Goal: Transaction & Acquisition: Purchase product/service

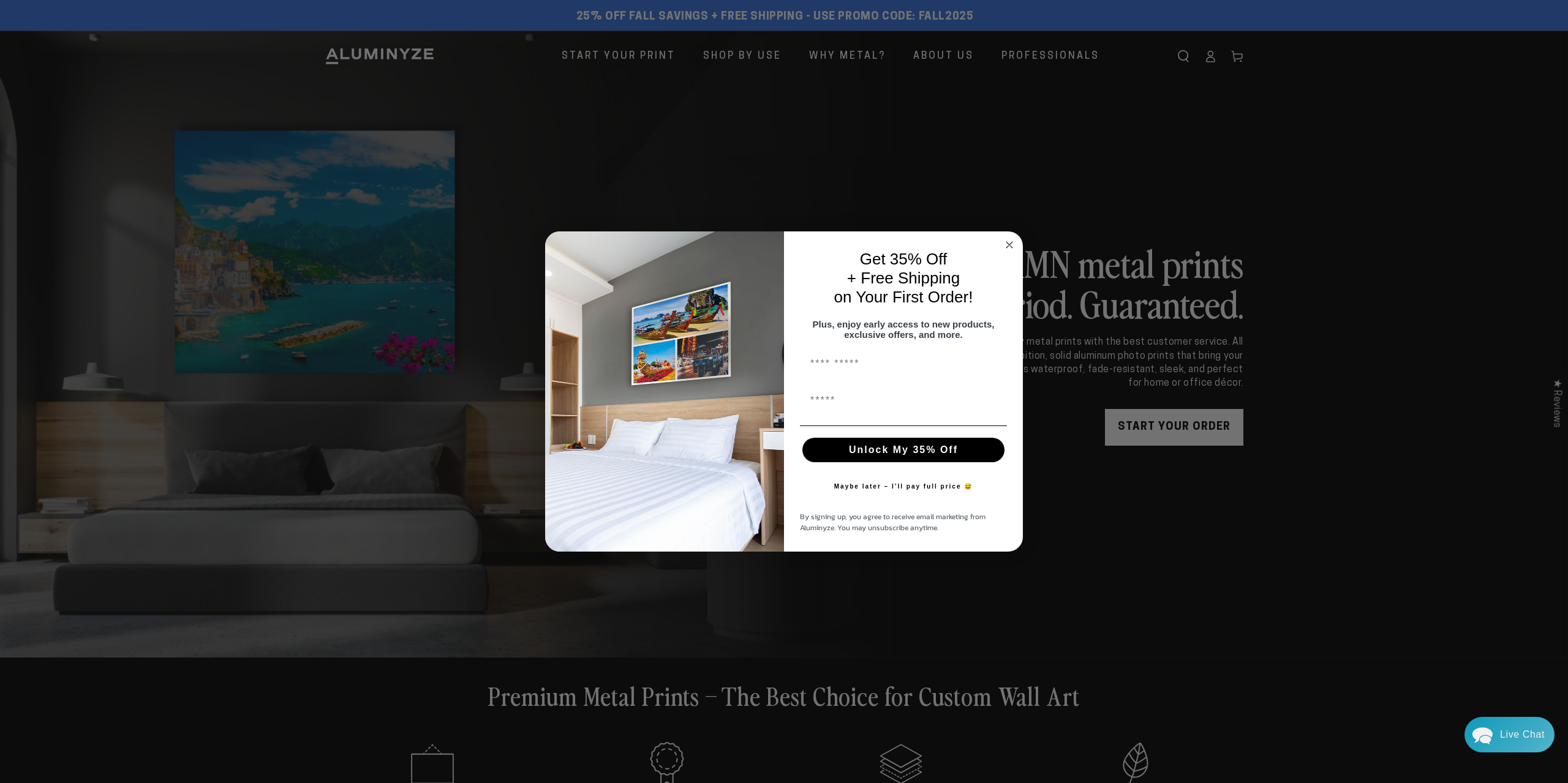
click at [1010, 243] on circle "Close dialog" at bounding box center [1009, 244] width 14 height 14
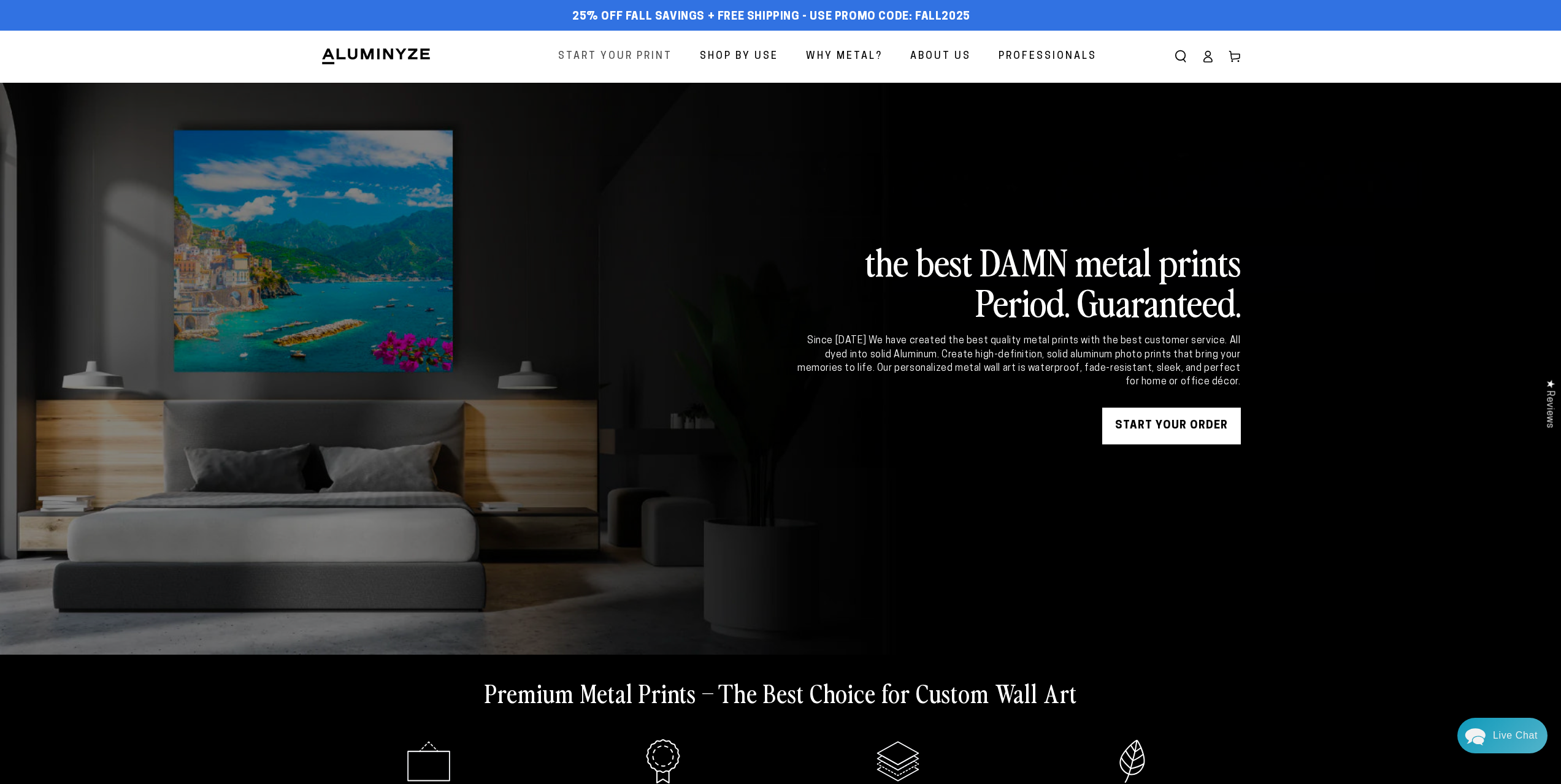
click at [647, 55] on span "Start Your Print" at bounding box center [615, 57] width 114 height 17
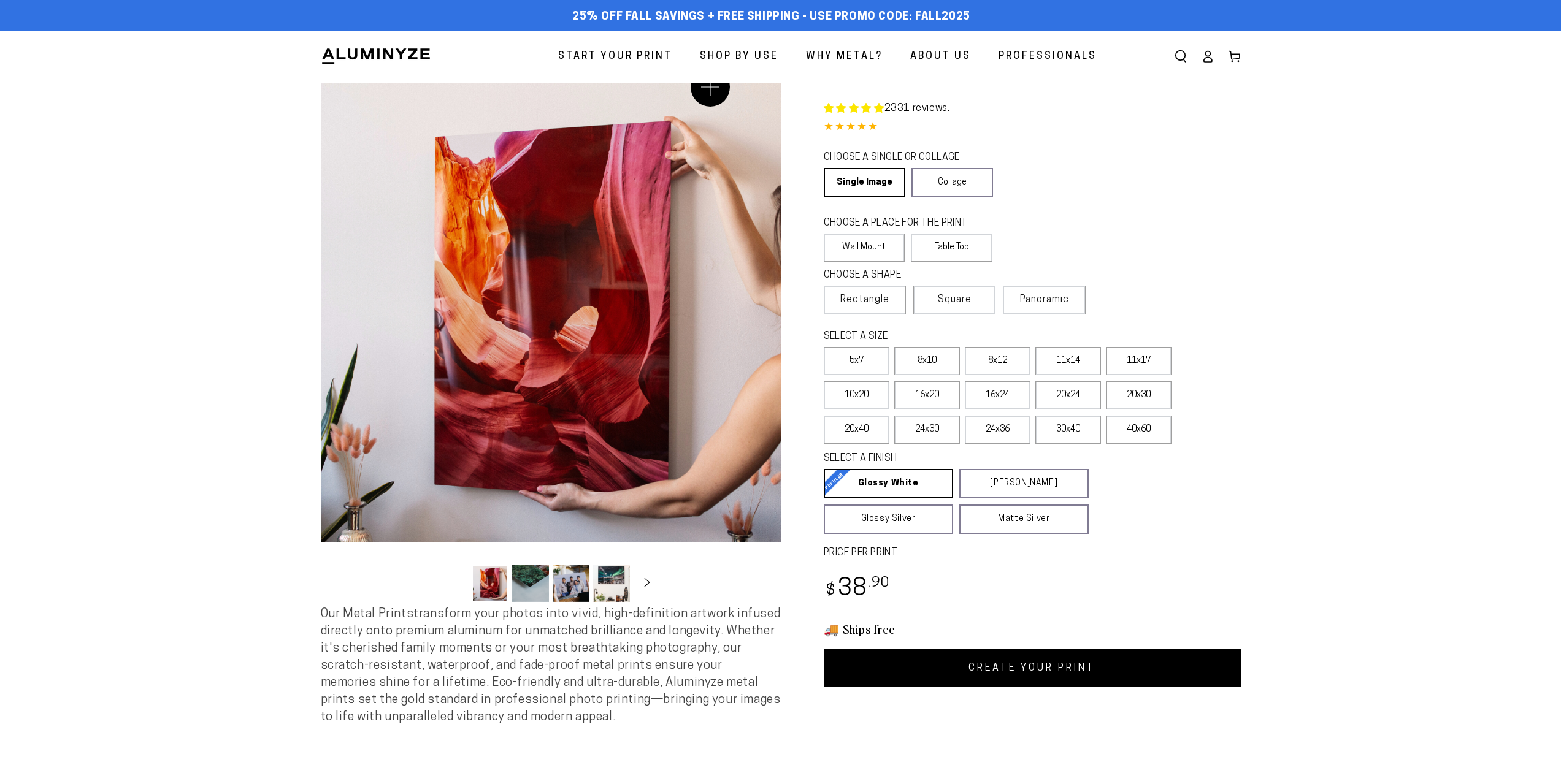
select select "**********"
click at [949, 188] on link "Collage" at bounding box center [952, 182] width 82 height 30
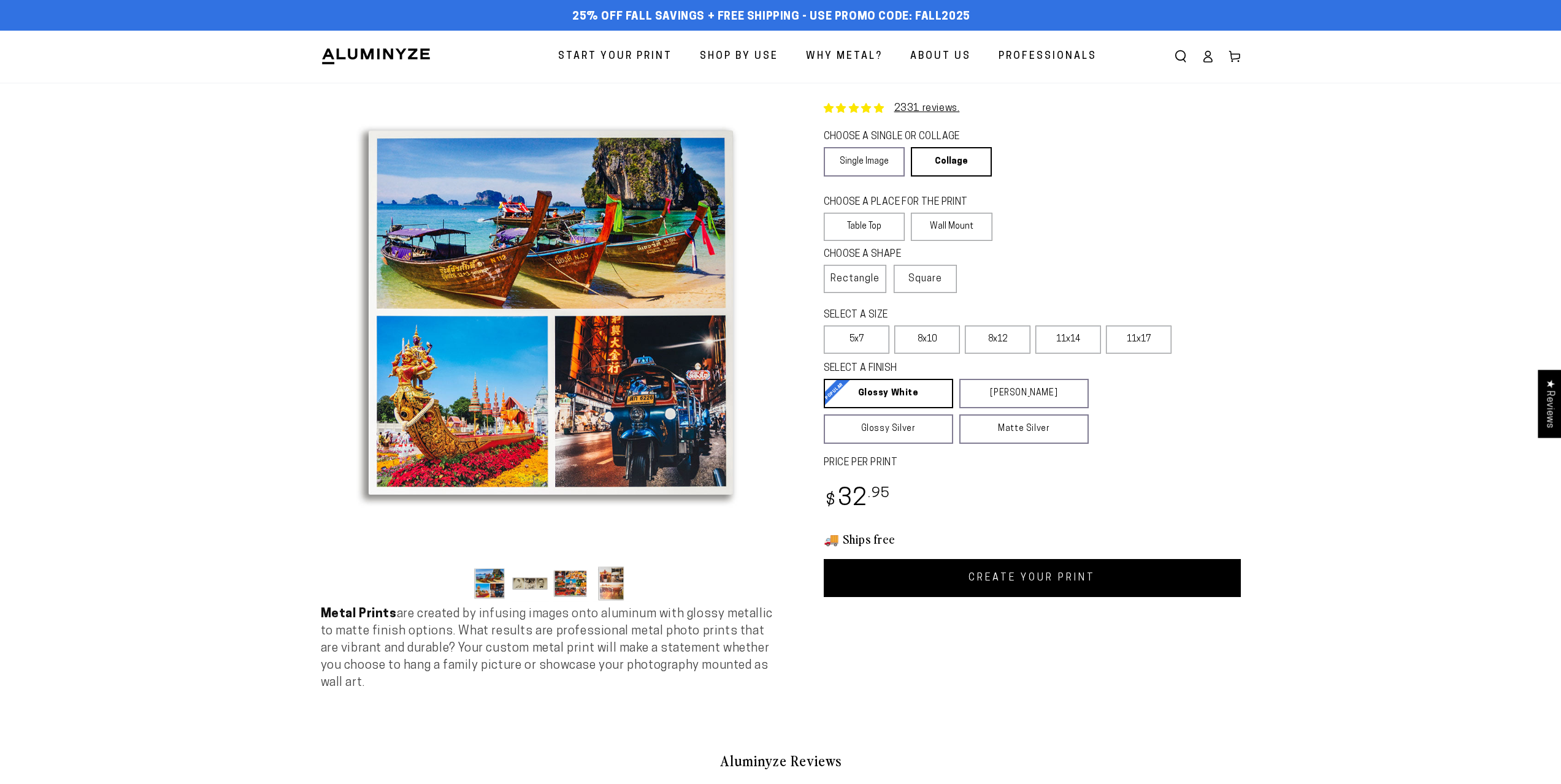
click at [867, 180] on div "CHOOSE A SINGLE OR COLLAGE Learn more Single Image Collage" at bounding box center [1032, 154] width 417 height 53
click at [868, 167] on link "Single Image" at bounding box center [864, 162] width 81 height 30
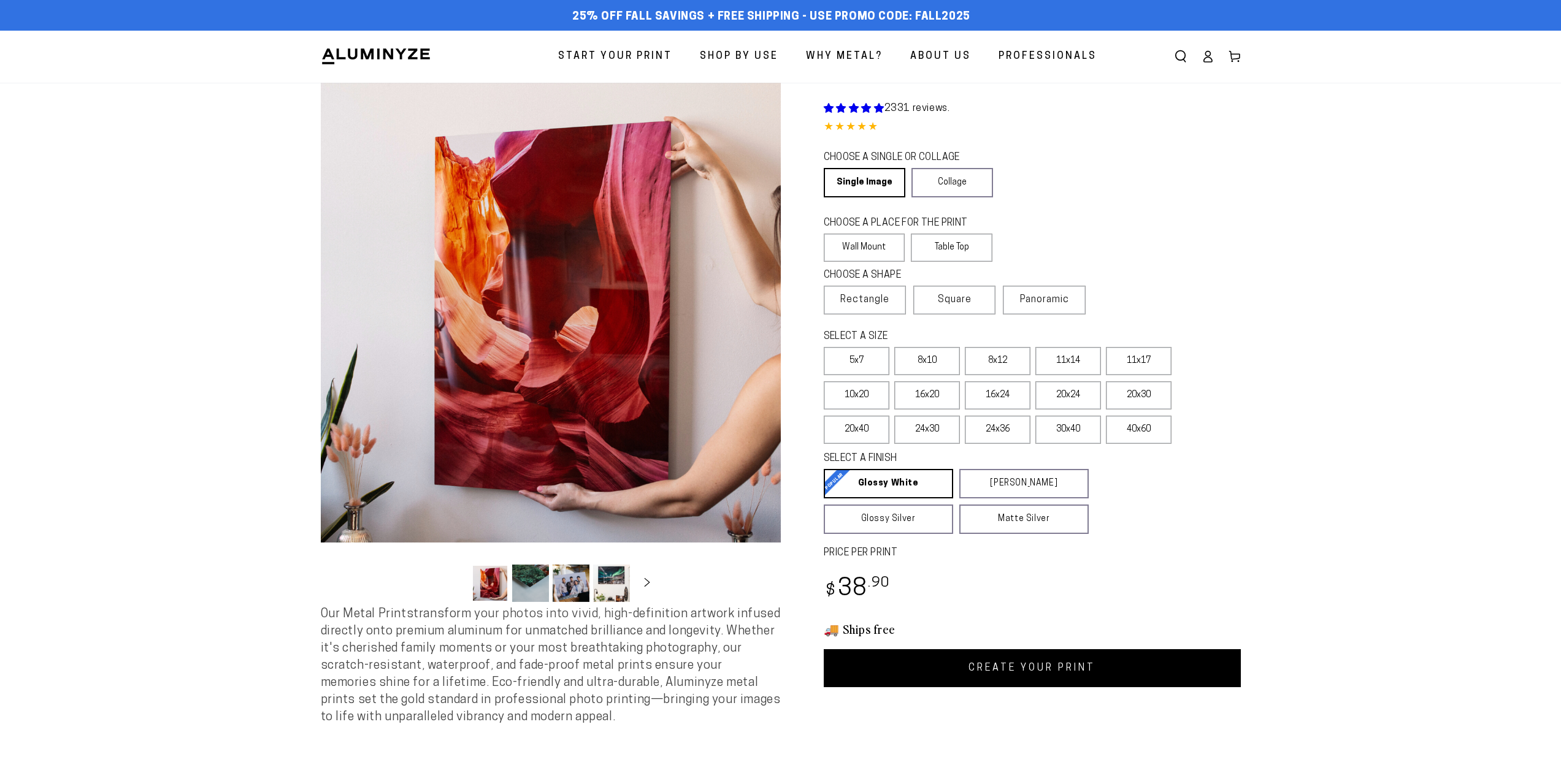
select select "**********"
click at [954, 255] on label "Table Top" at bounding box center [951, 248] width 82 height 28
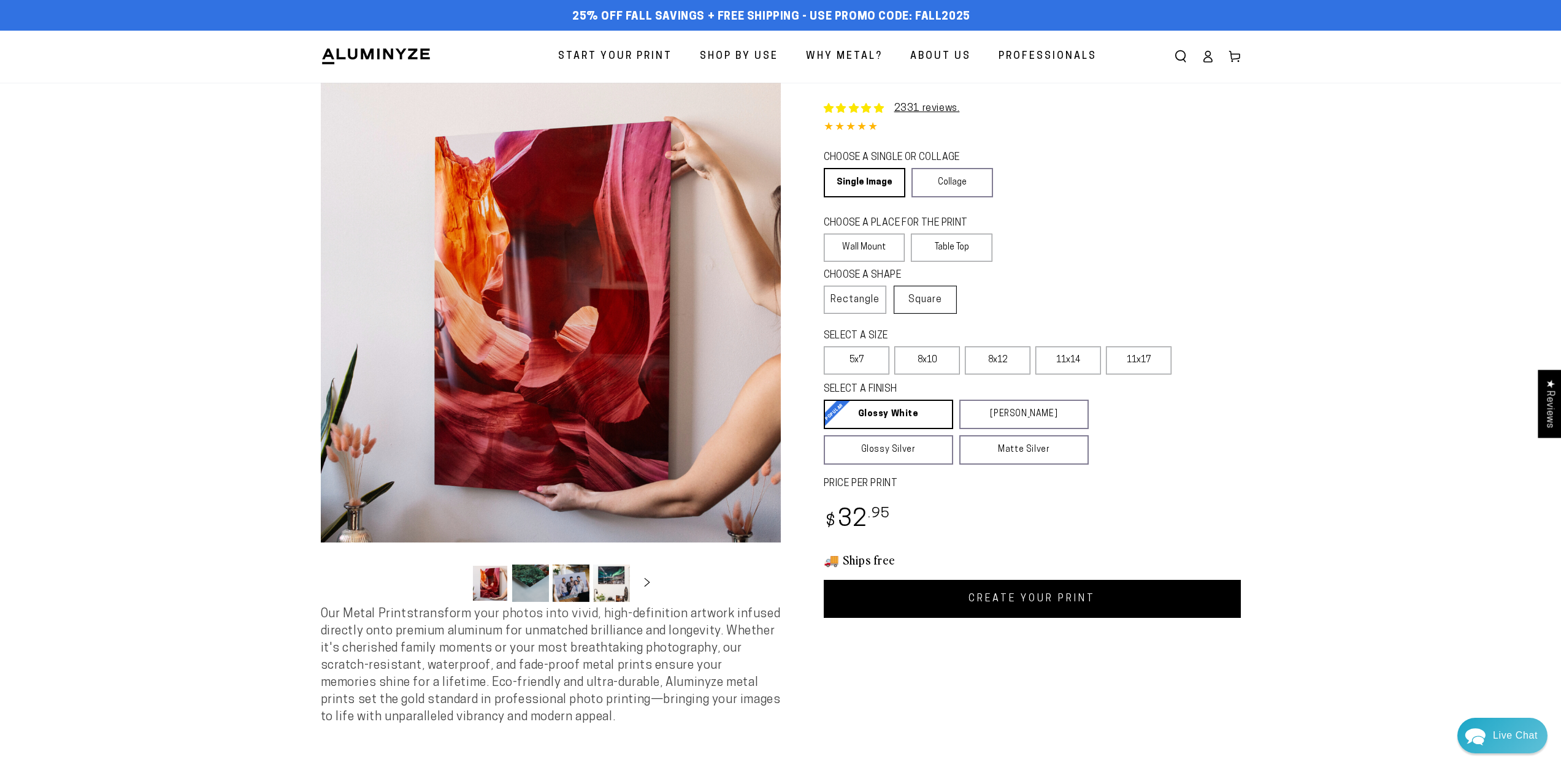
click at [938, 304] on span "Square" at bounding box center [925, 300] width 34 height 14
click at [993, 358] on label "5x5" at bounding box center [997, 360] width 66 height 28
click at [926, 357] on label "12x12" at bounding box center [927, 360] width 66 height 28
click at [882, 360] on label "8x8" at bounding box center [857, 360] width 66 height 28
